Goal: Use online tool/utility: Utilize a website feature to perform a specific function

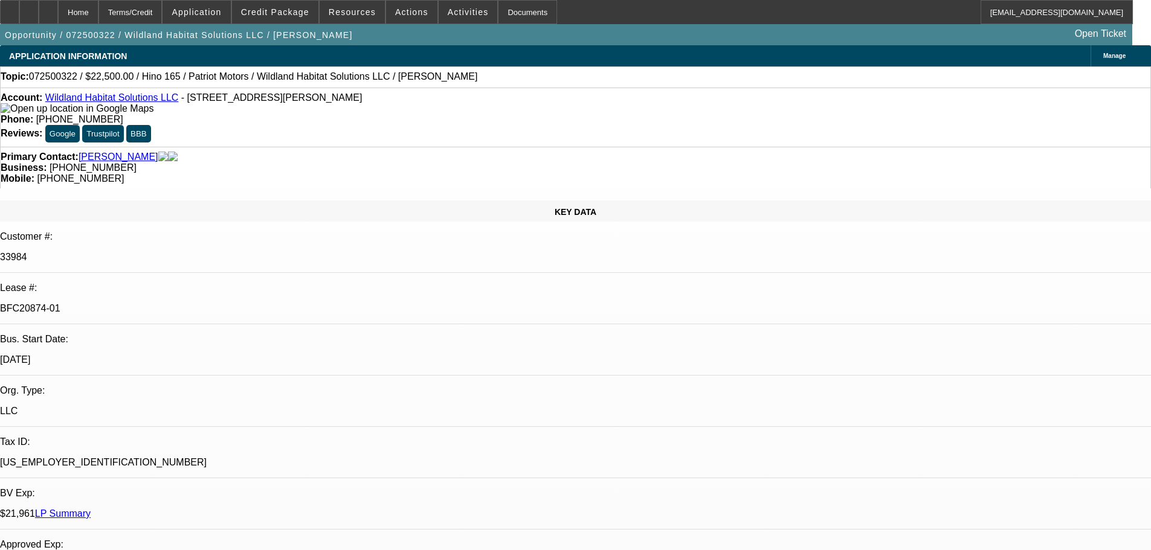
select select "0"
select select "2"
select select "0"
select select "6"
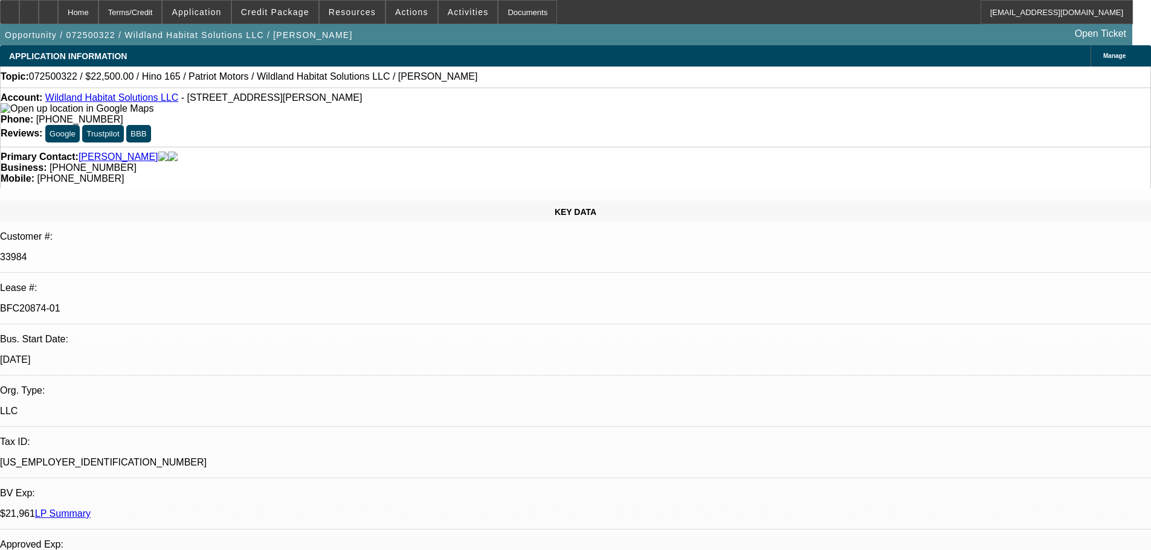
select select "0"
select select "2"
select select "0"
select select "6"
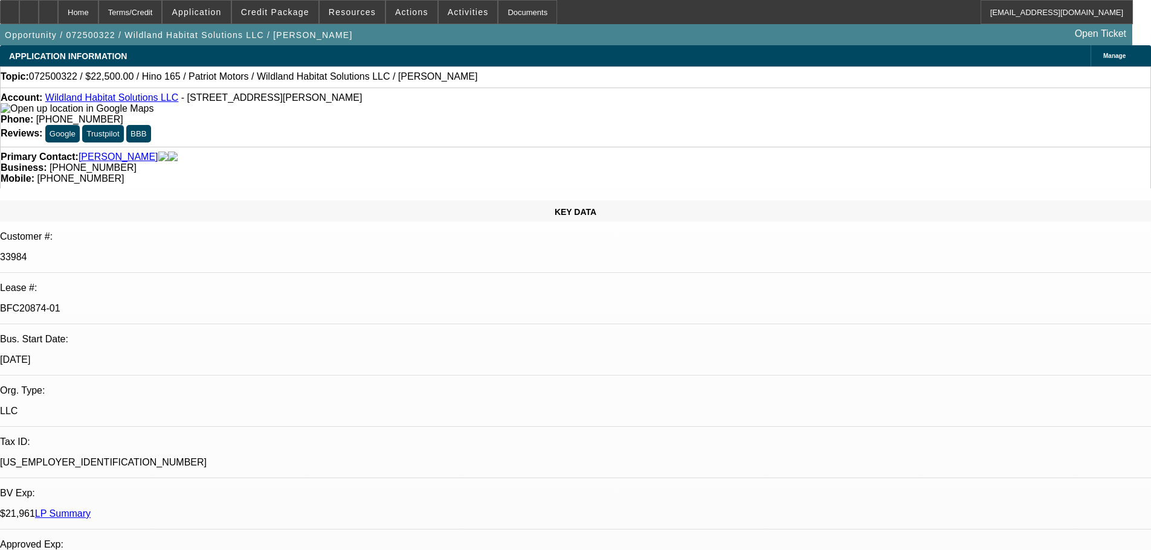
select select "0"
select select "2"
select select "0"
select select "6"
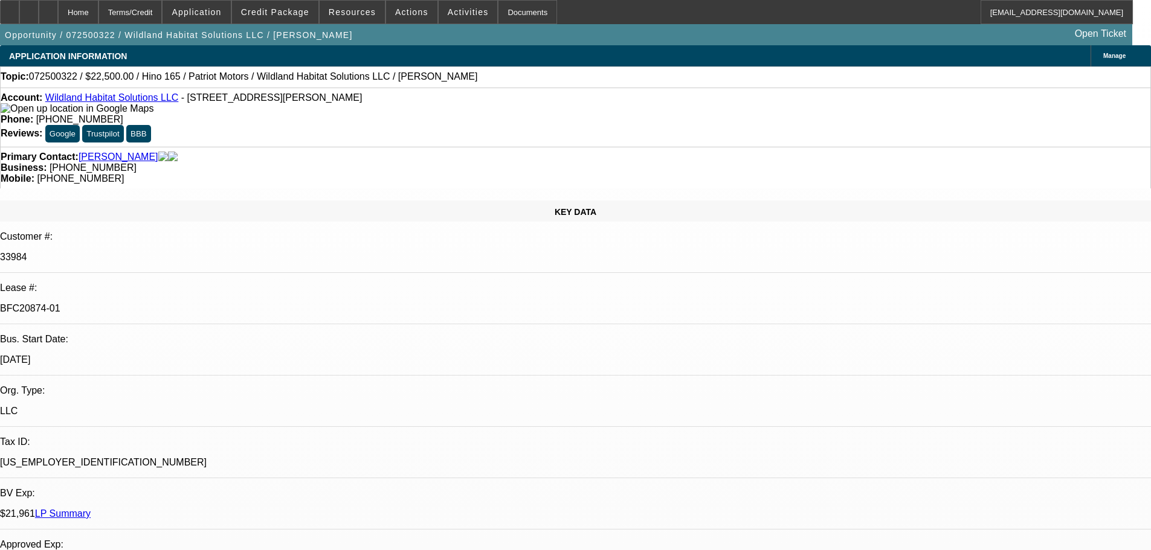
select select "0"
select select "2"
select select "0"
select select "6"
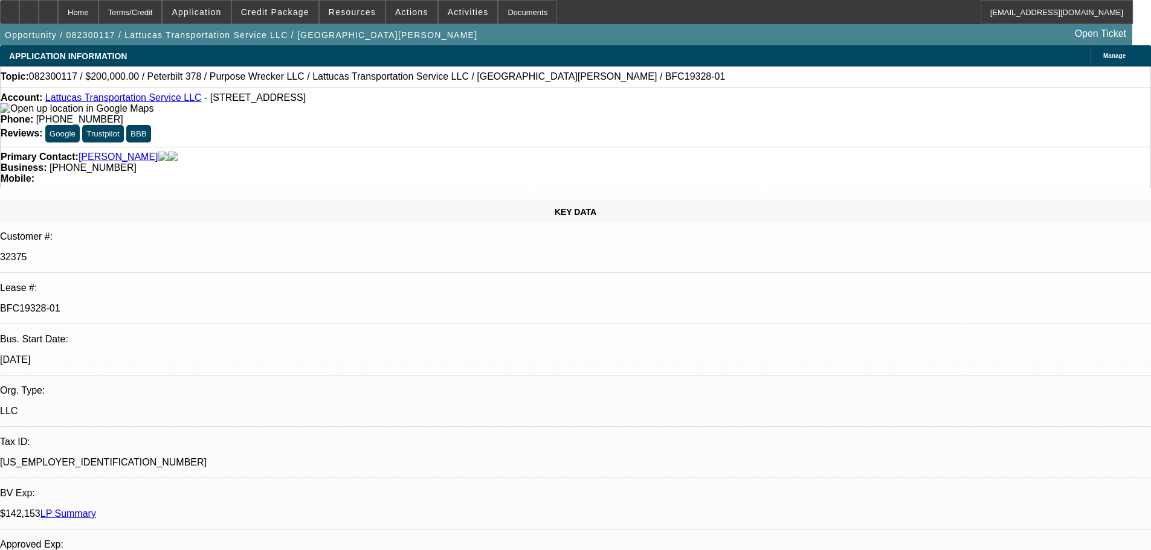
select select "0"
select select "2"
select select "0"
select select "6"
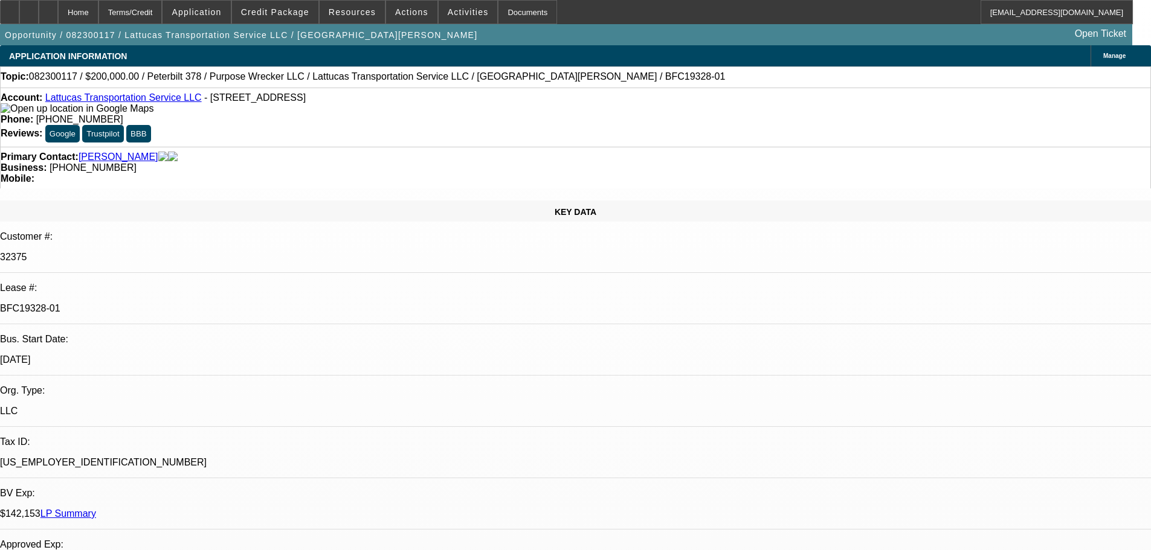
select select "0"
select select "2"
select select "0.1"
select select "4"
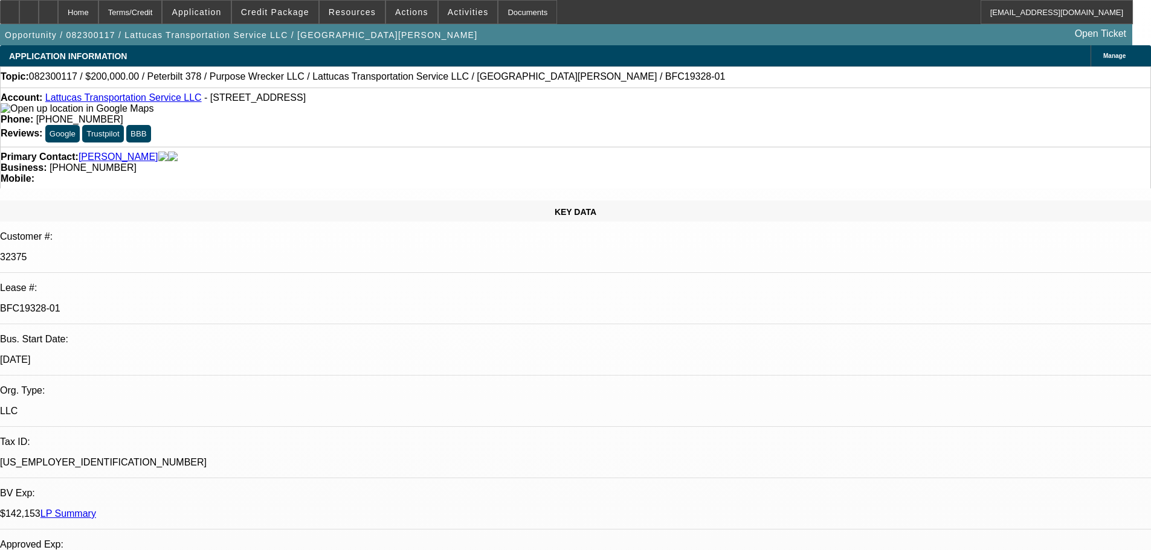
select select "0"
select select "2"
select select "0.1"
select select "4"
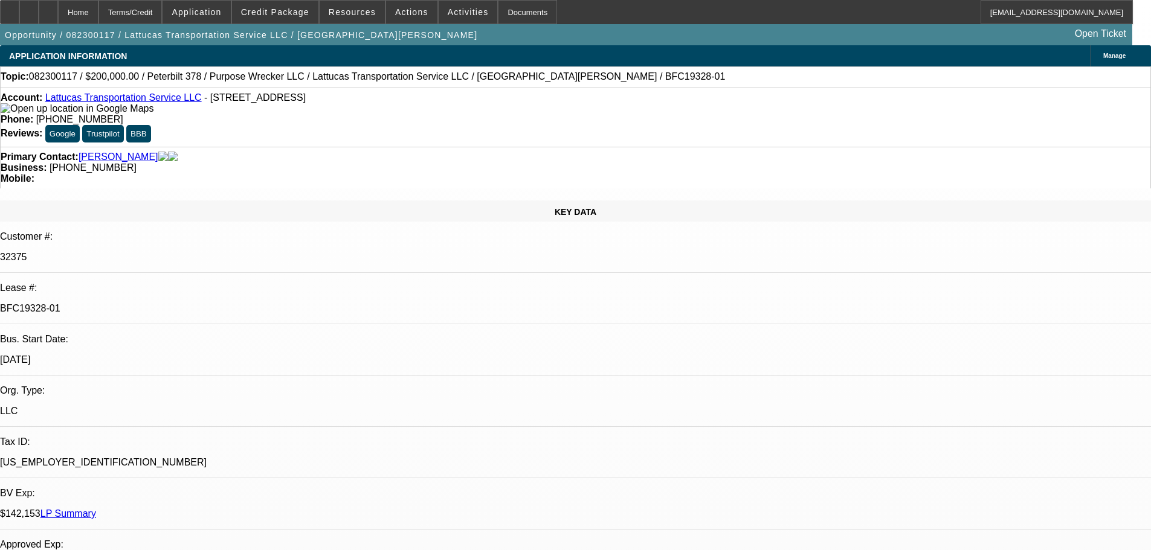
select select "0"
select select "2"
select select "0.1"
select select "4"
